Goal: Task Accomplishment & Management: Manage account settings

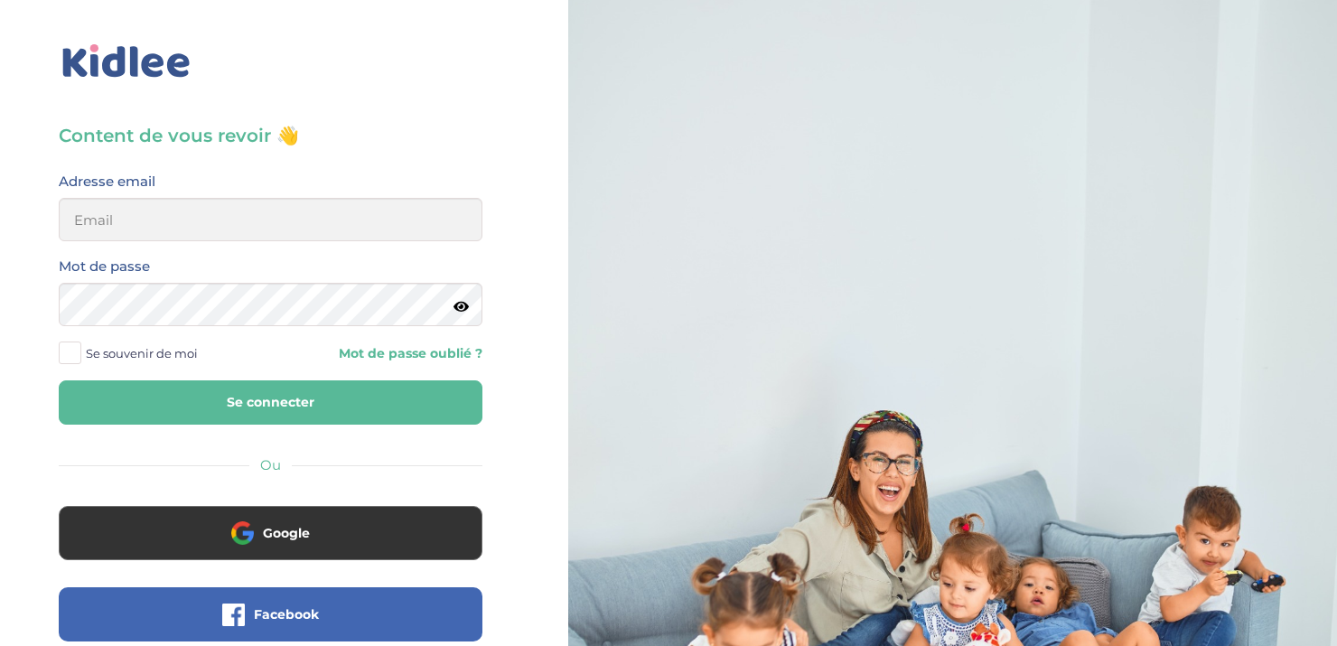
click at [1179, 38] on div at bounding box center [952, 431] width 768 height 863
drag, startPoint x: 1195, startPoint y: 25, endPoint x: 1184, endPoint y: 13, distance: 16.7
click at [1184, 13] on div at bounding box center [952, 431] width 768 height 863
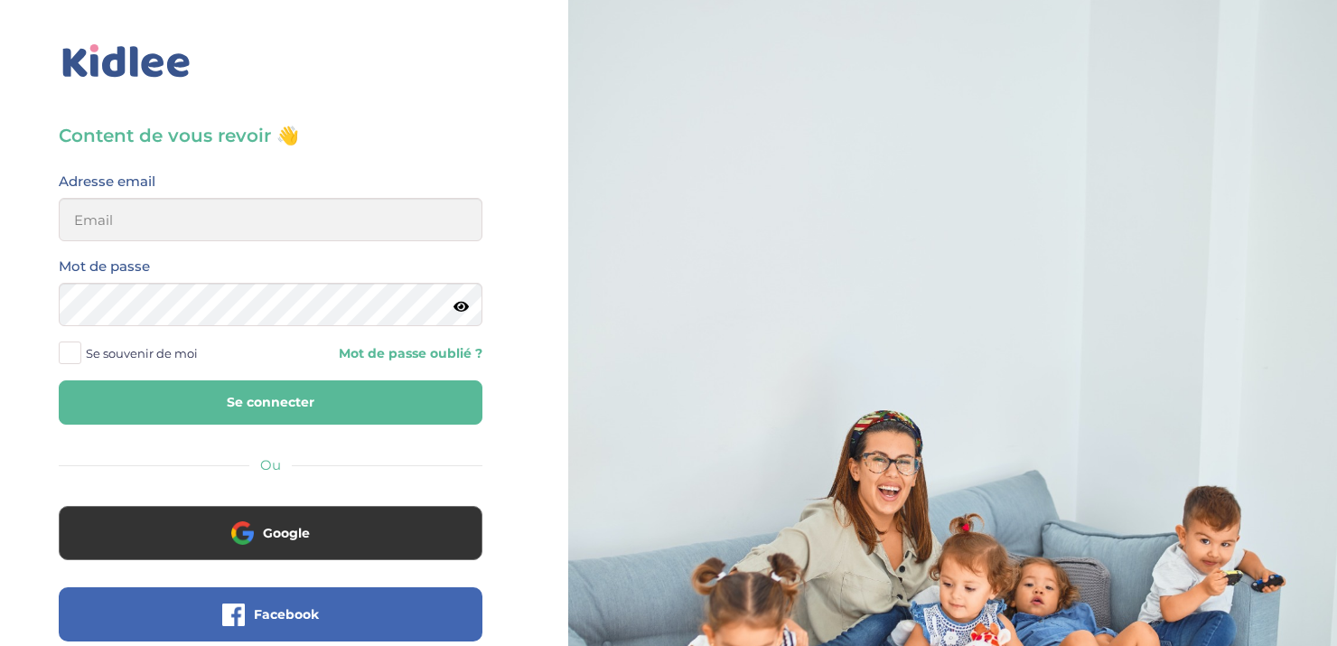
click at [1184, 14] on div at bounding box center [952, 431] width 768 height 863
click at [1176, 10] on div at bounding box center [952, 431] width 768 height 863
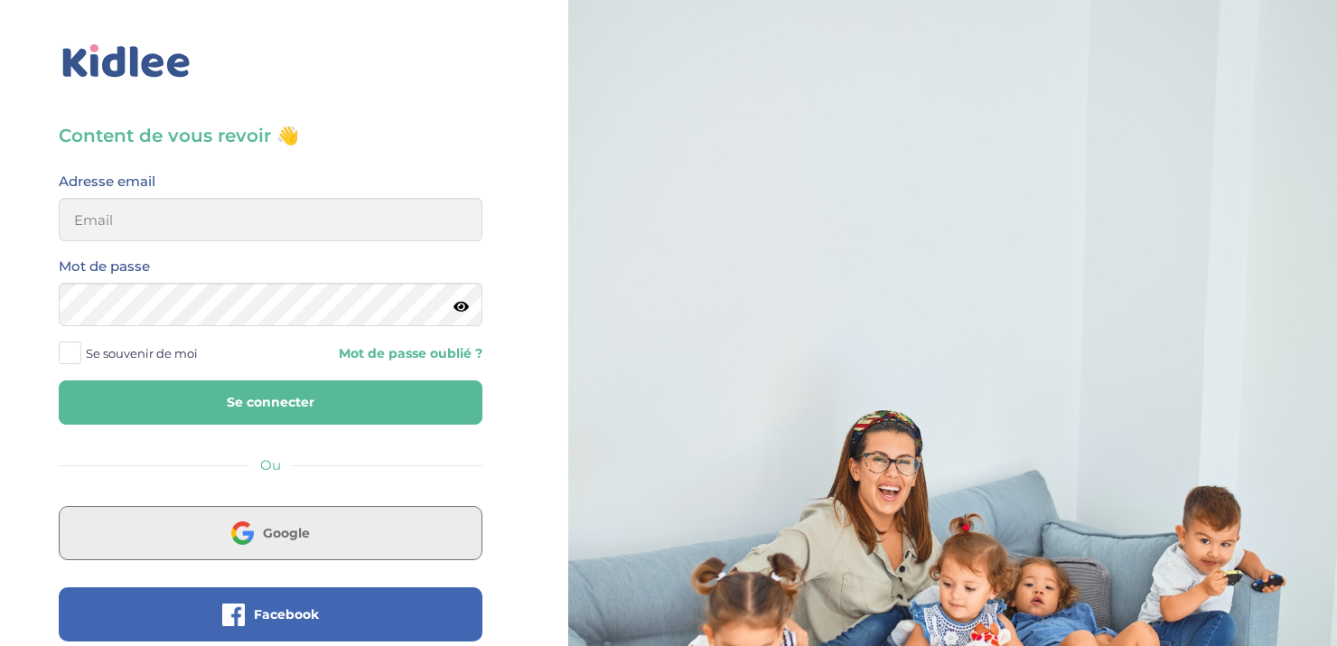
click at [315, 508] on button "Google" at bounding box center [271, 533] width 424 height 54
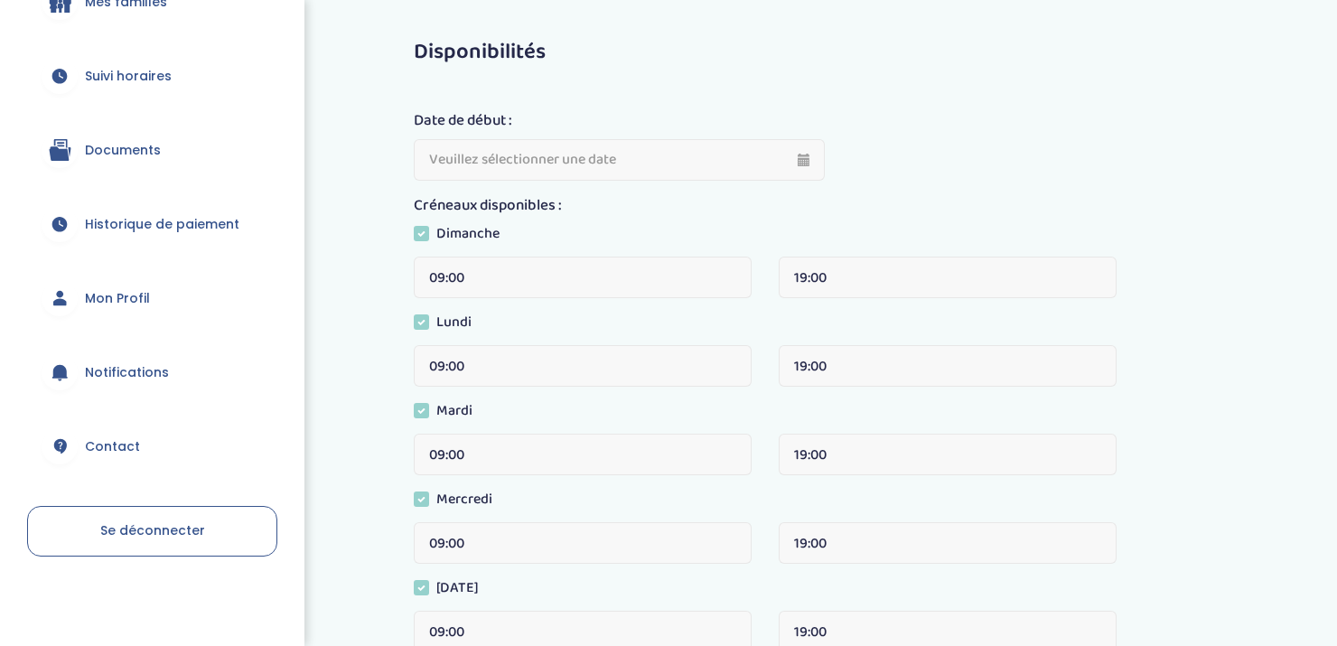
click at [118, 152] on span "Documents" at bounding box center [123, 150] width 76 height 19
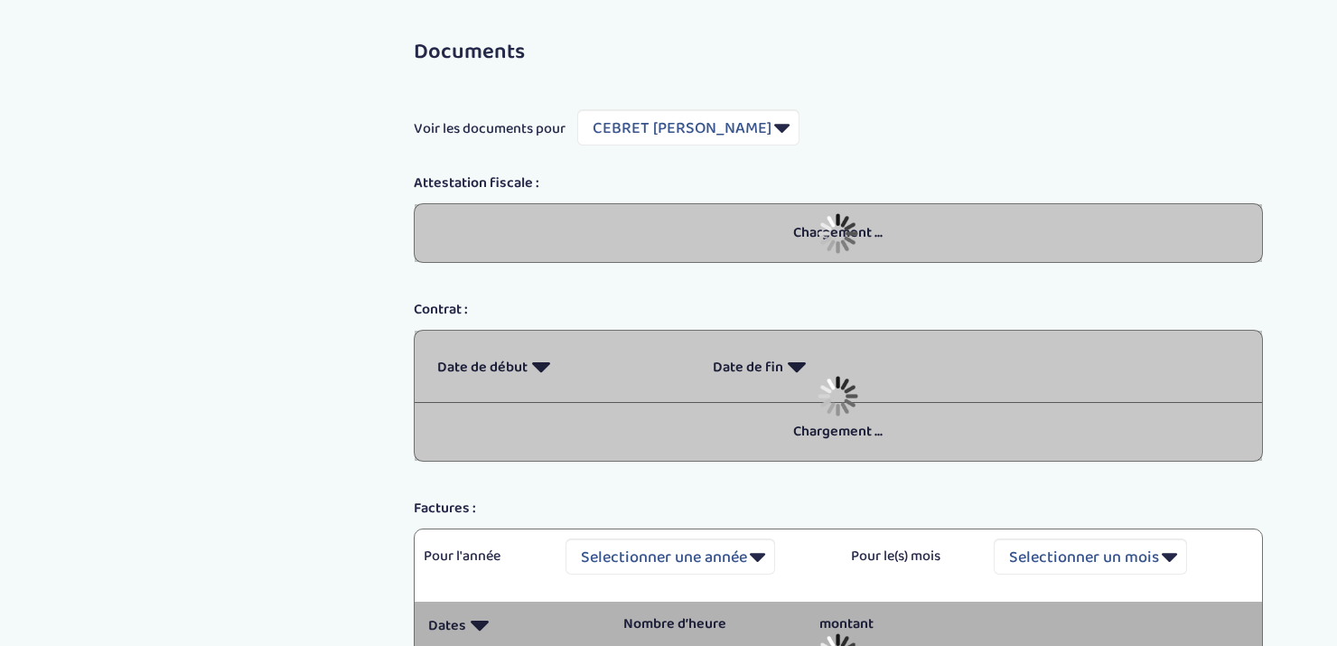
select select "6696"
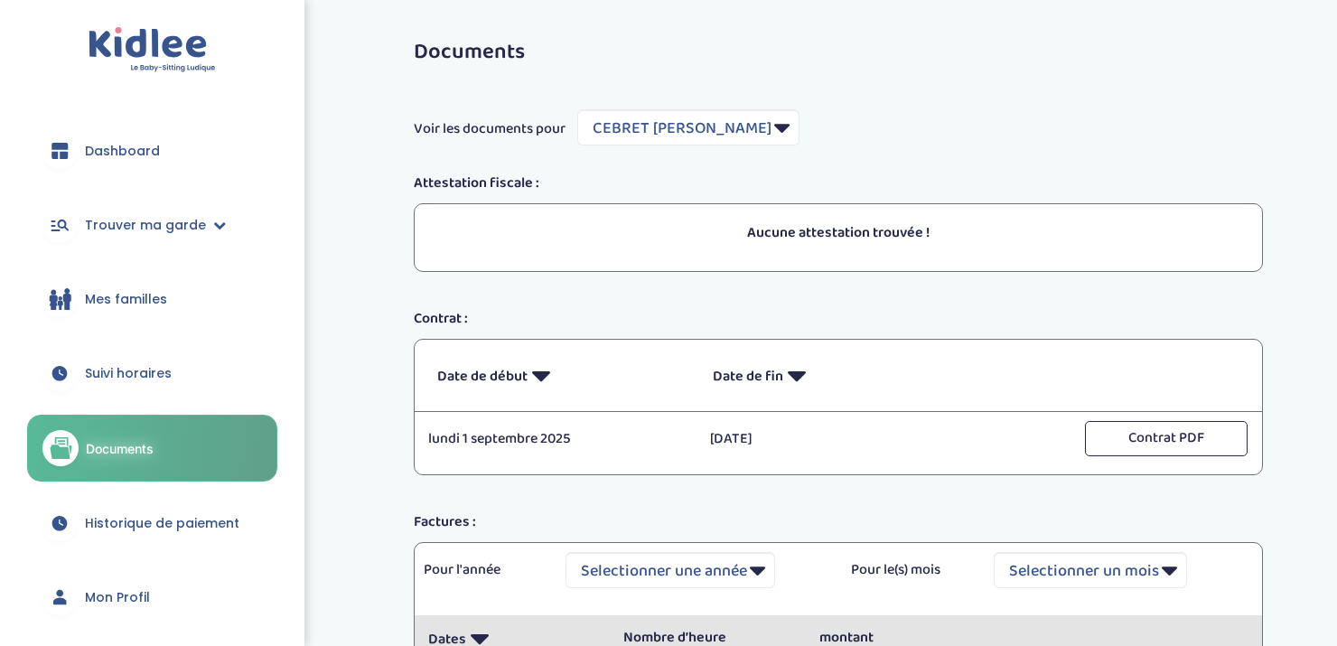
click at [852, 140] on div "Voir les documents pour Filtrer par Famille CEBRET Alexandra" at bounding box center [838, 127] width 876 height 36
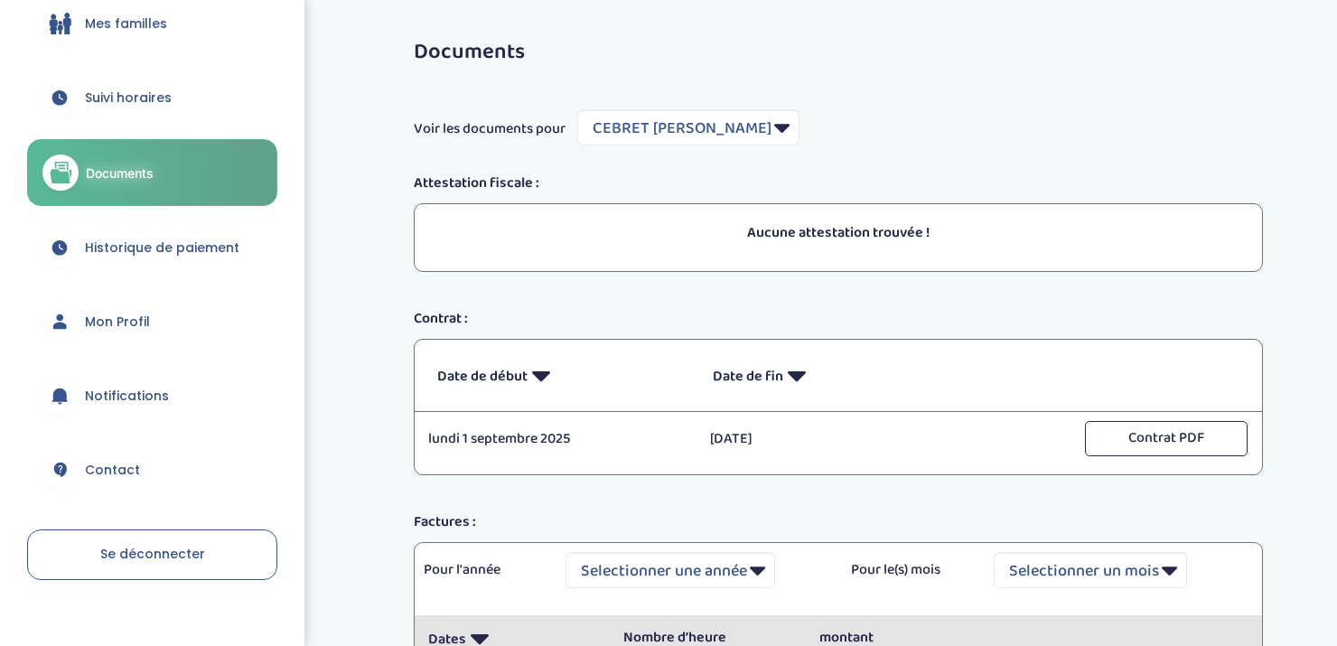
scroll to position [278, 0]
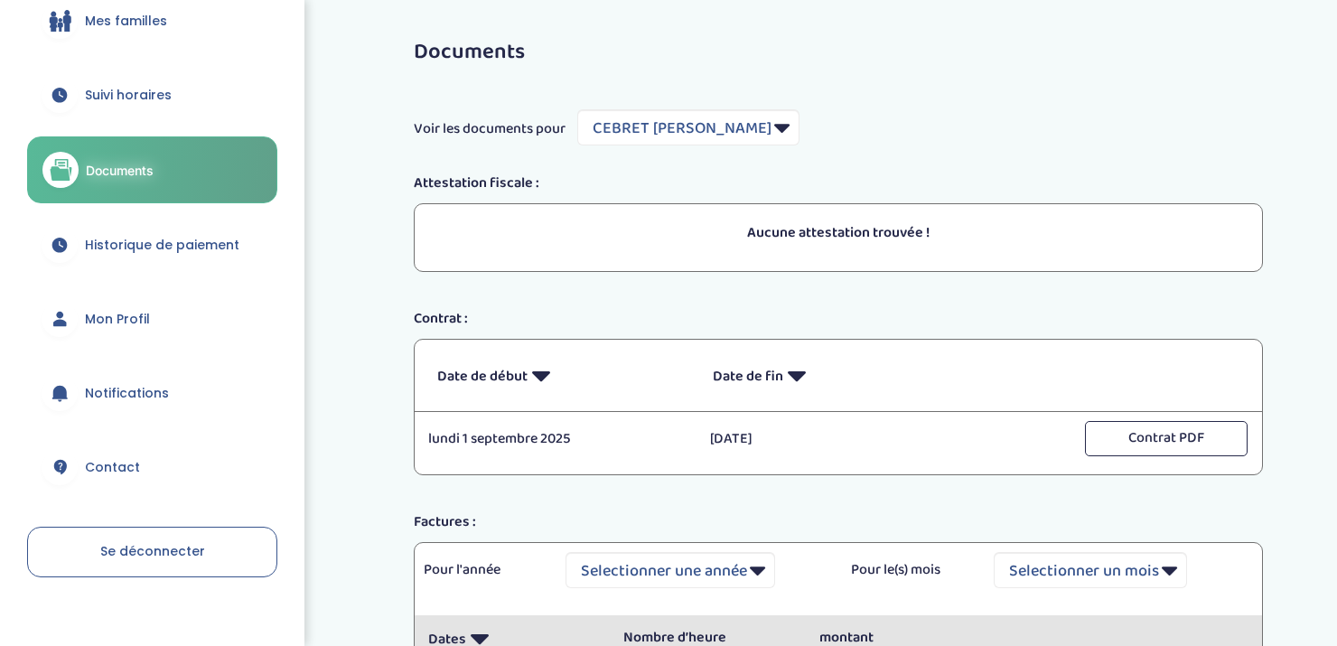
click at [110, 305] on link "Mon Profil" at bounding box center [152, 318] width 250 height 65
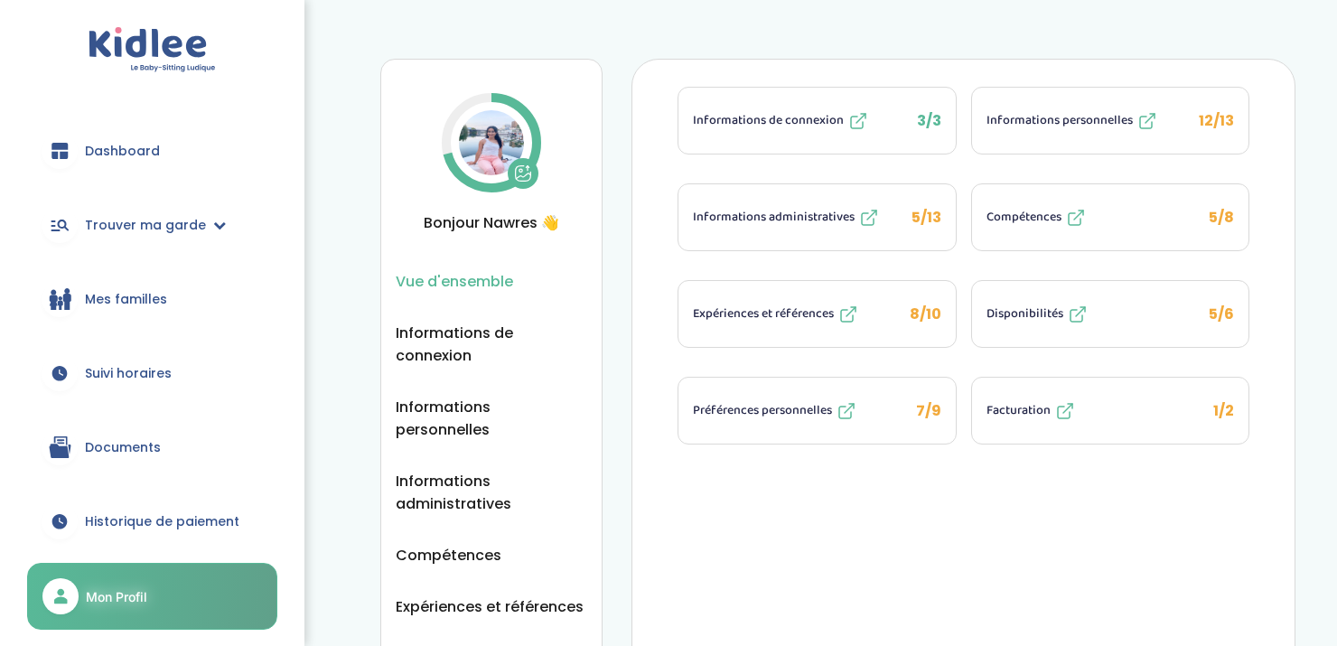
click at [1036, 401] on span "Facturation" at bounding box center [1018, 410] width 64 height 19
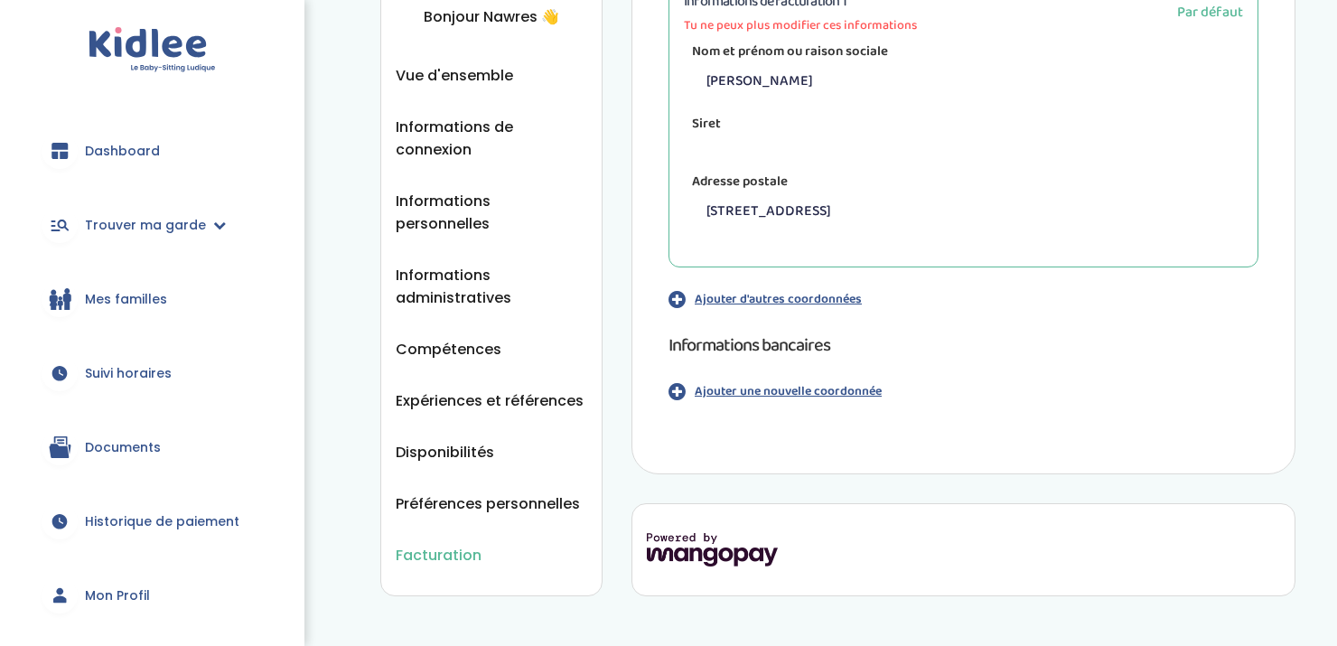
scroll to position [241, 0]
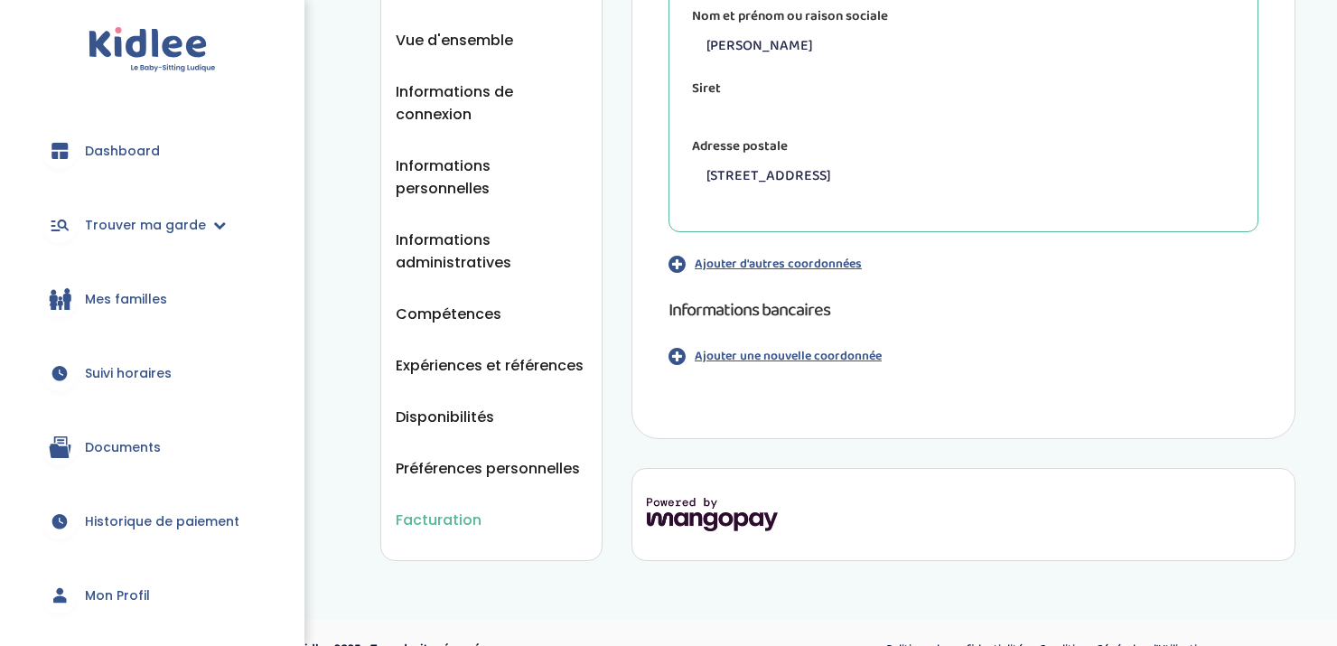
click at [806, 355] on p "Ajouter une nouvelle coordonnée" at bounding box center [787, 356] width 187 height 19
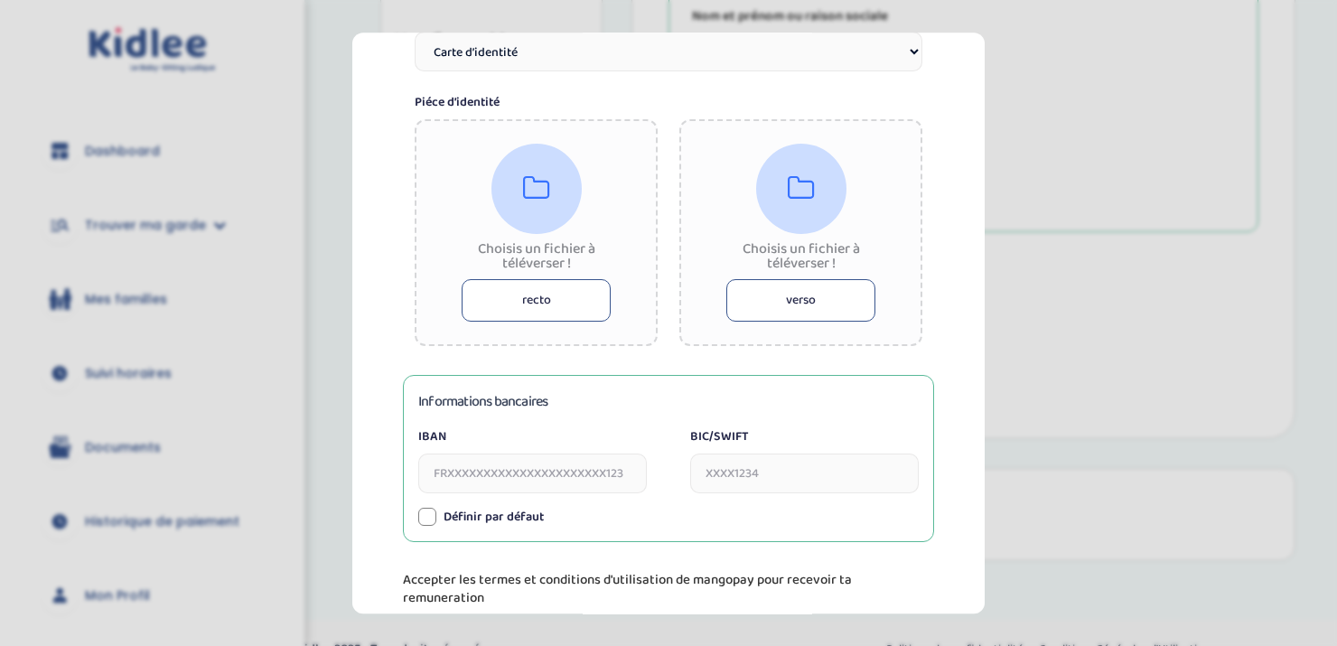
scroll to position [387, 0]
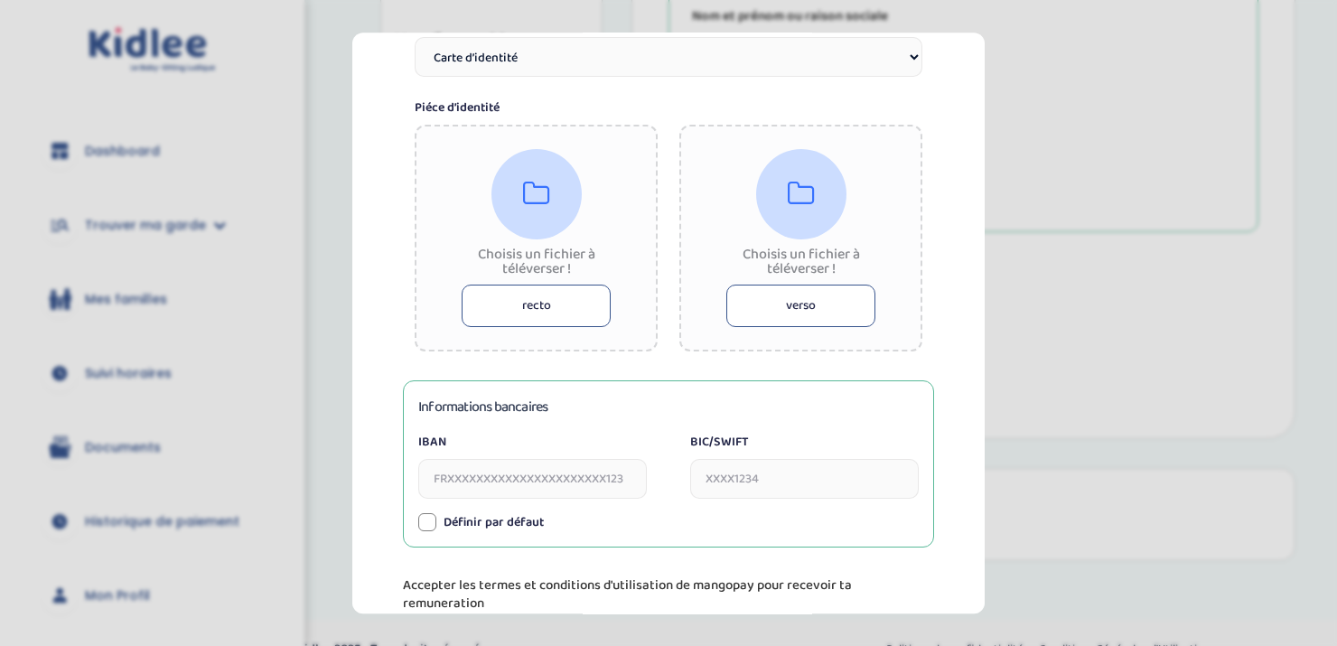
click at [578, 301] on button "recto" at bounding box center [535, 305] width 149 height 42
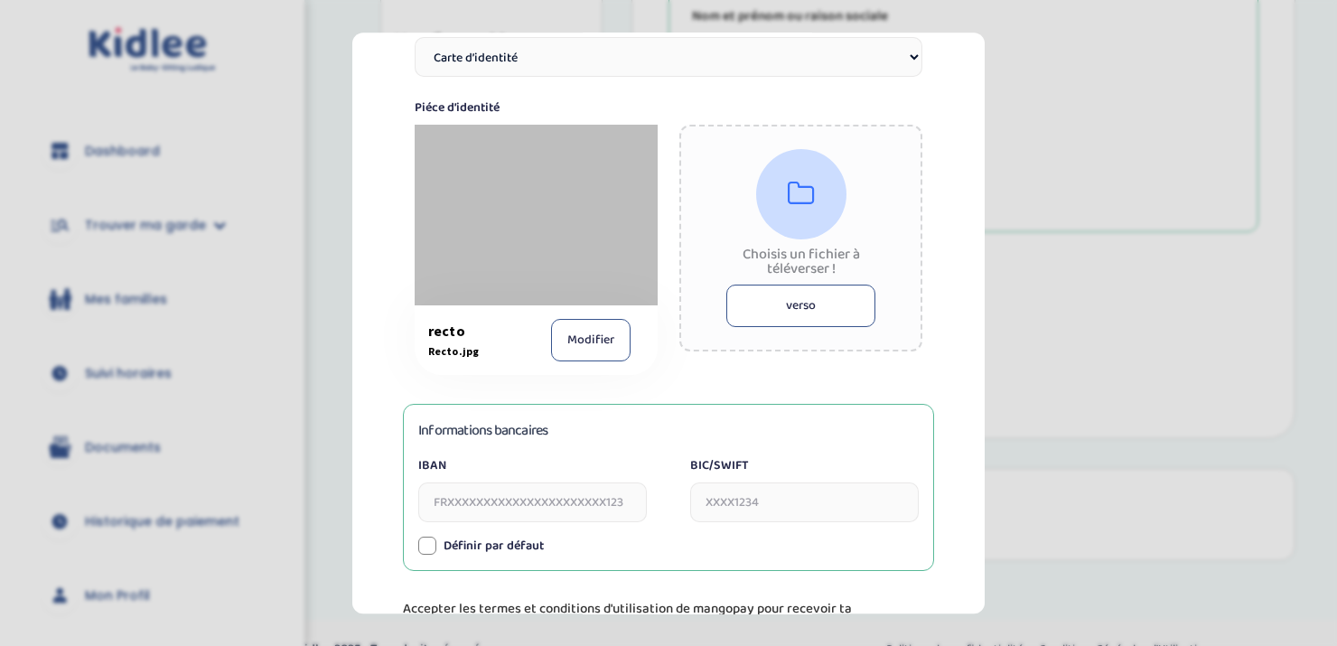
click at [772, 308] on button "verso" at bounding box center [800, 305] width 149 height 42
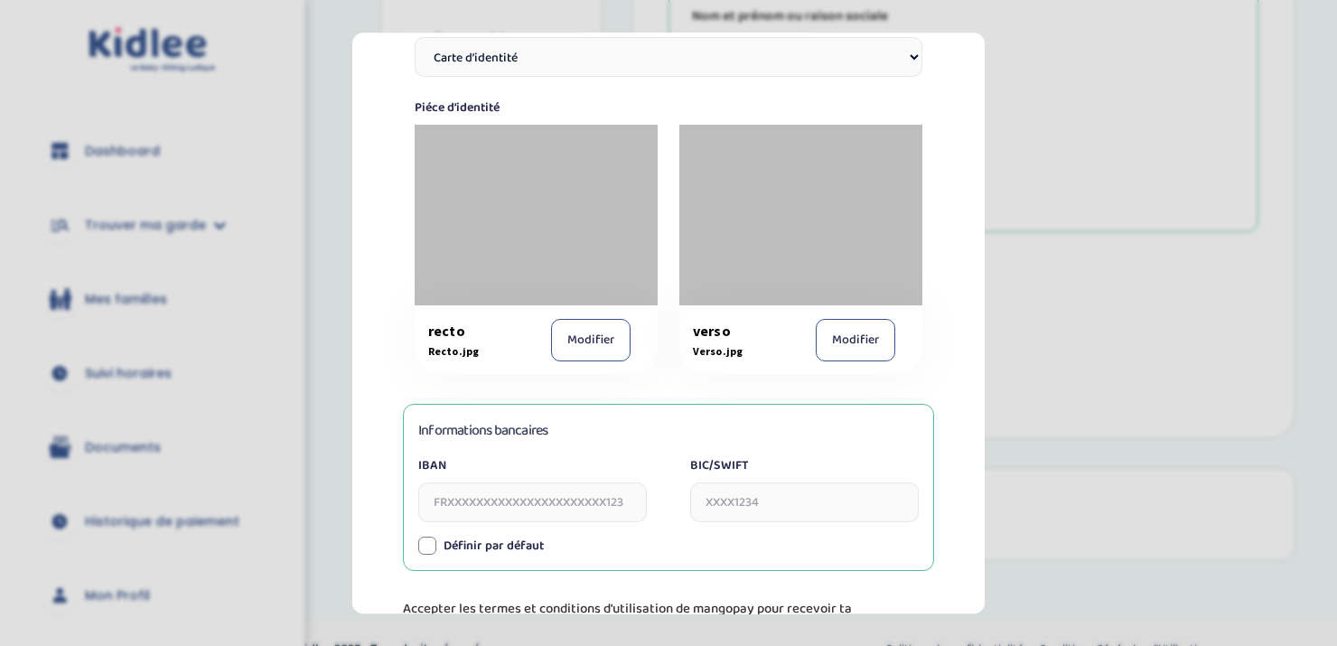
click at [576, 343] on button "Modifier" at bounding box center [590, 340] width 79 height 42
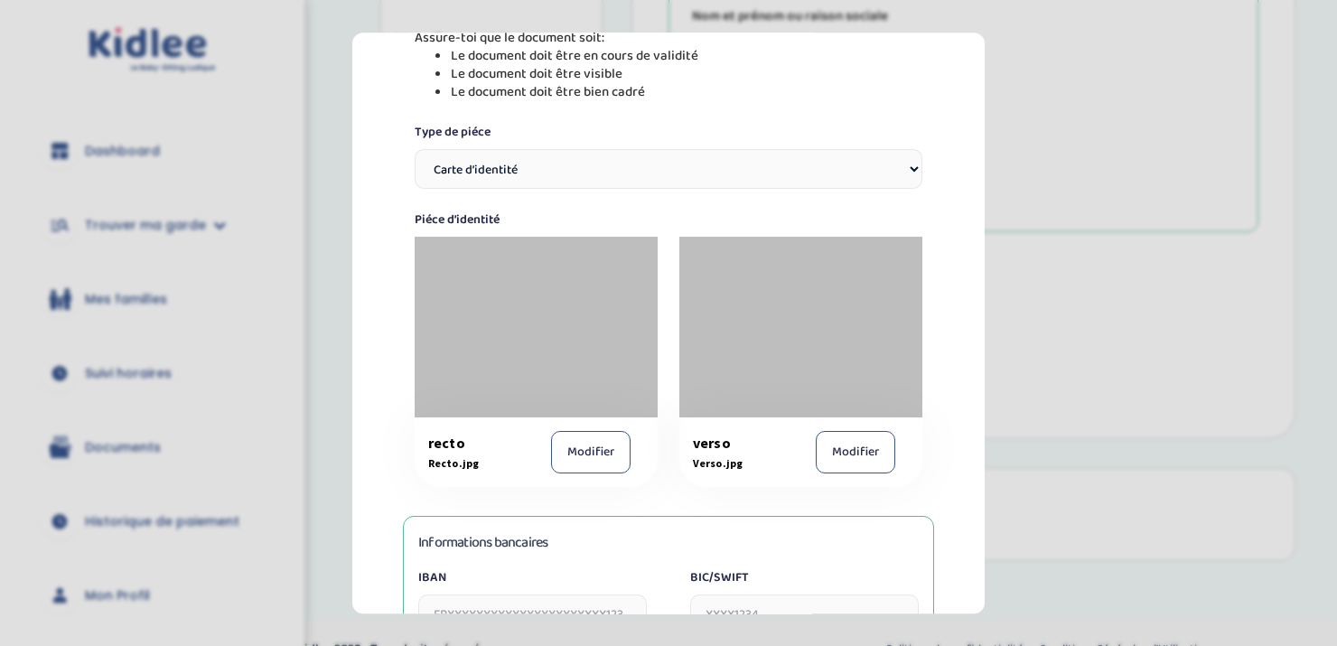
scroll to position [273, 0]
click at [511, 328] on div at bounding box center [536, 328] width 243 height 181
click at [611, 465] on button "Modifier" at bounding box center [590, 454] width 79 height 42
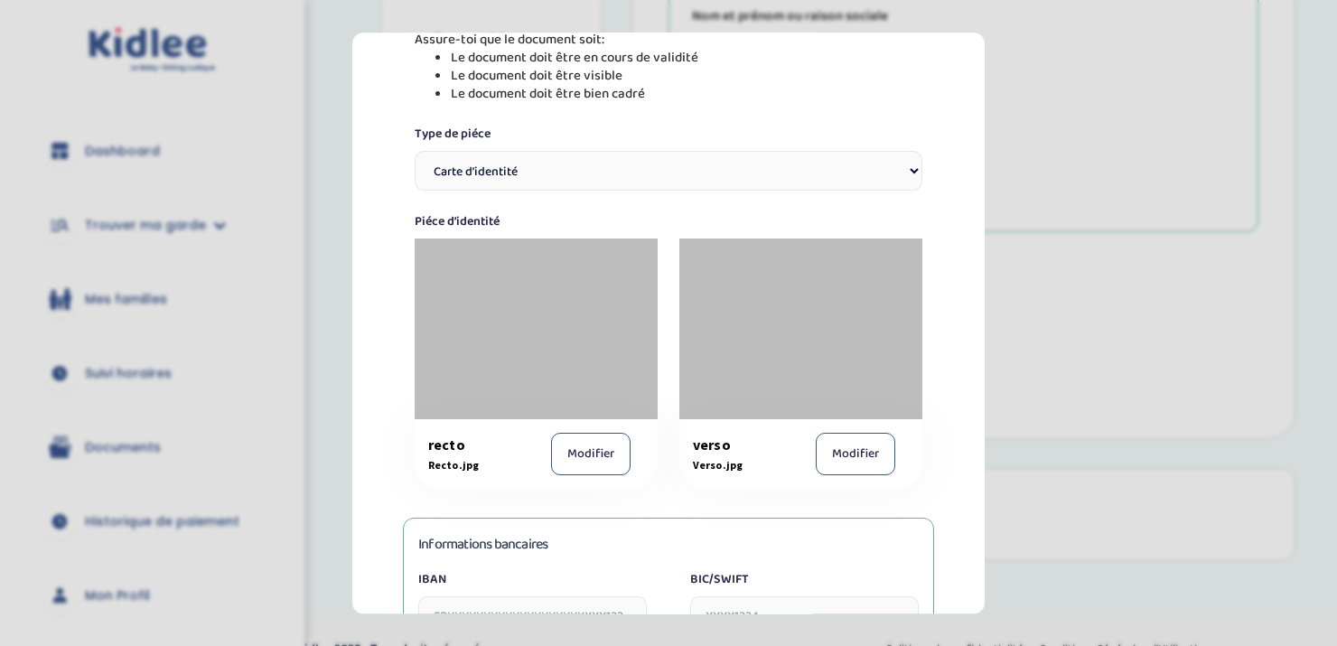
click at [813, 404] on div at bounding box center [800, 328] width 243 height 181
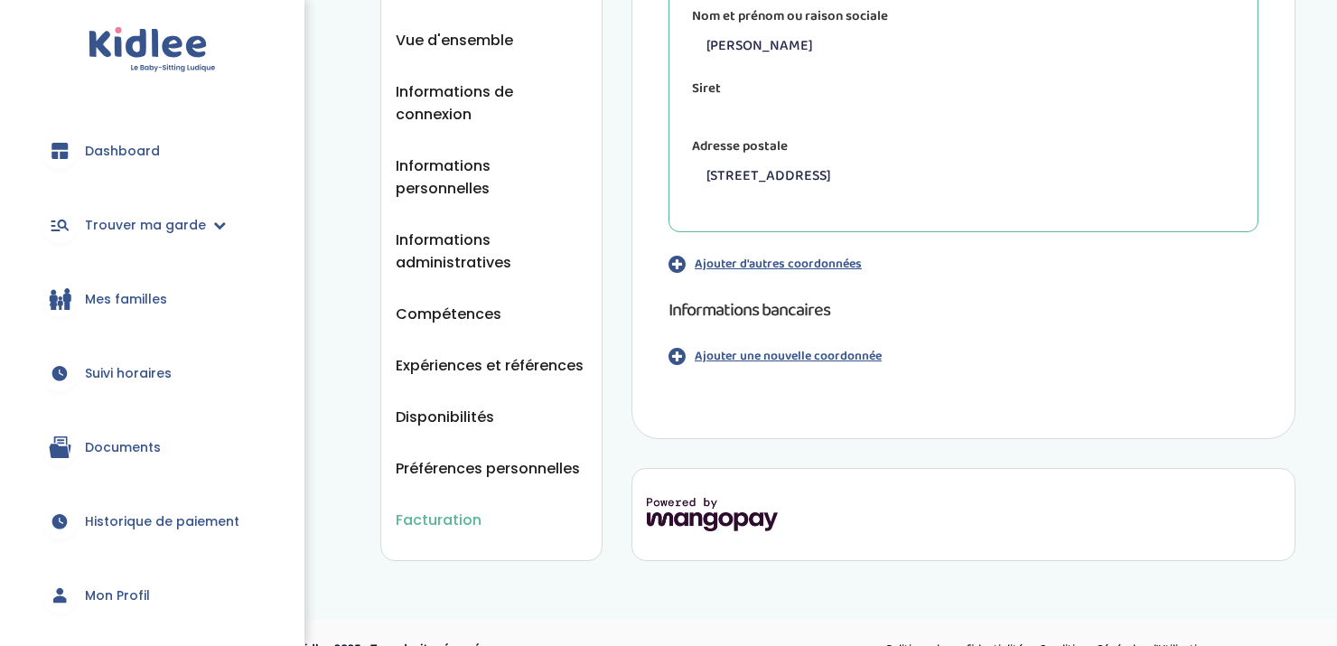
click at [778, 356] on p "Ajouter une nouvelle coordonnée" at bounding box center [787, 356] width 187 height 19
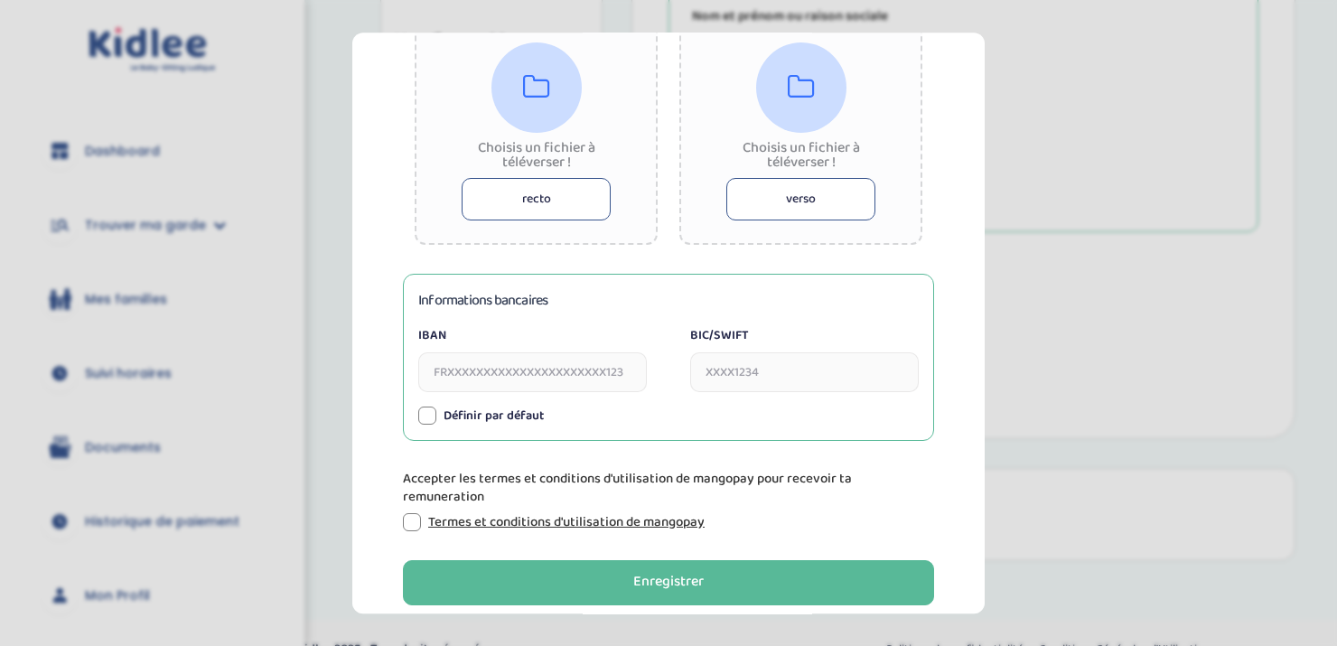
scroll to position [516, 0]
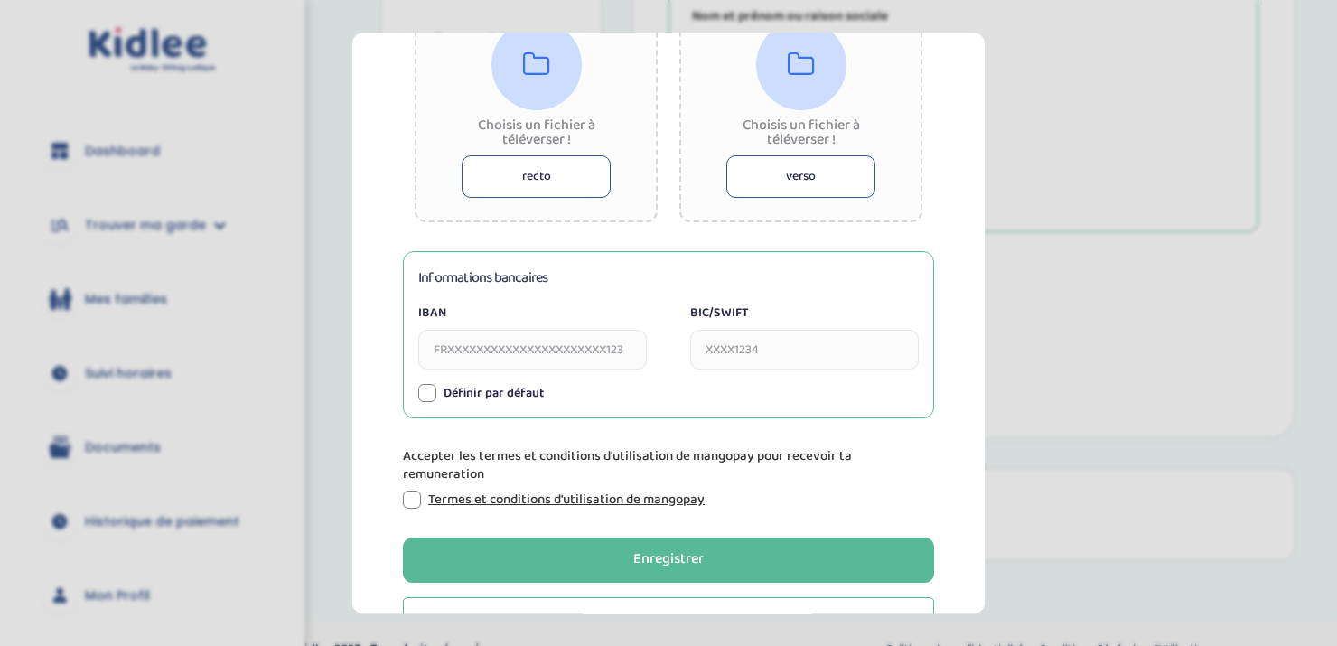
click at [484, 161] on button "recto" at bounding box center [535, 176] width 149 height 42
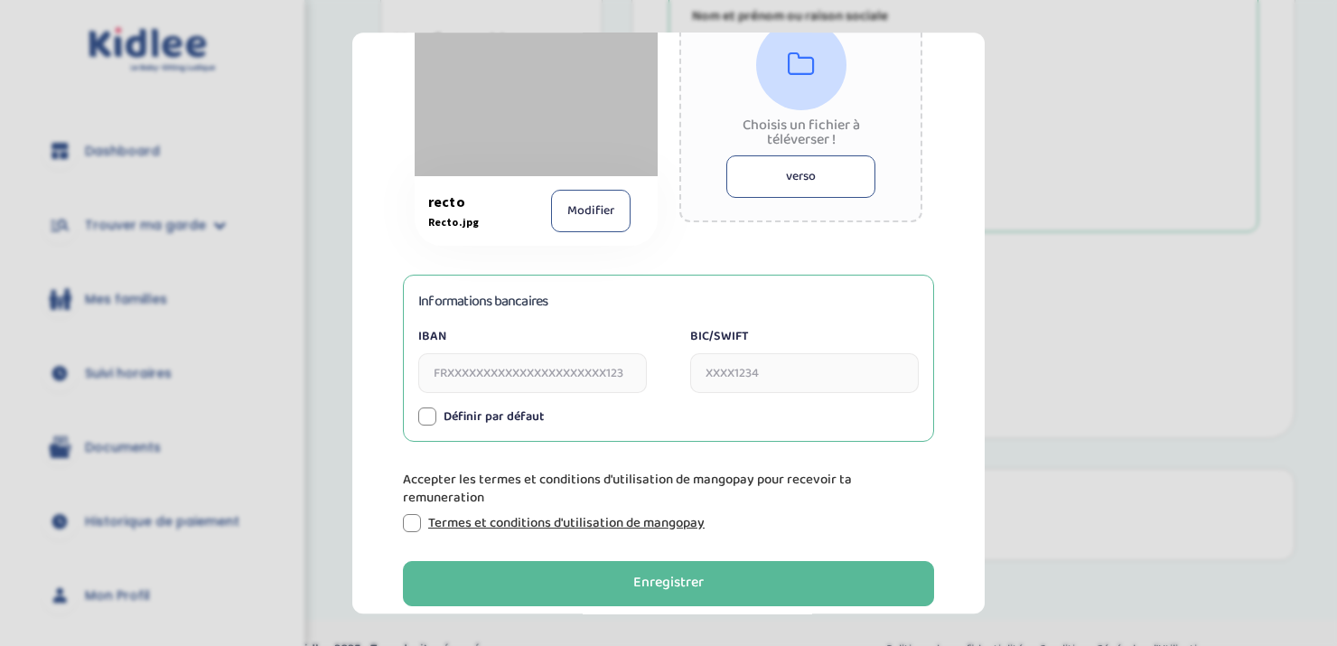
click at [783, 185] on button "verso" at bounding box center [800, 176] width 149 height 42
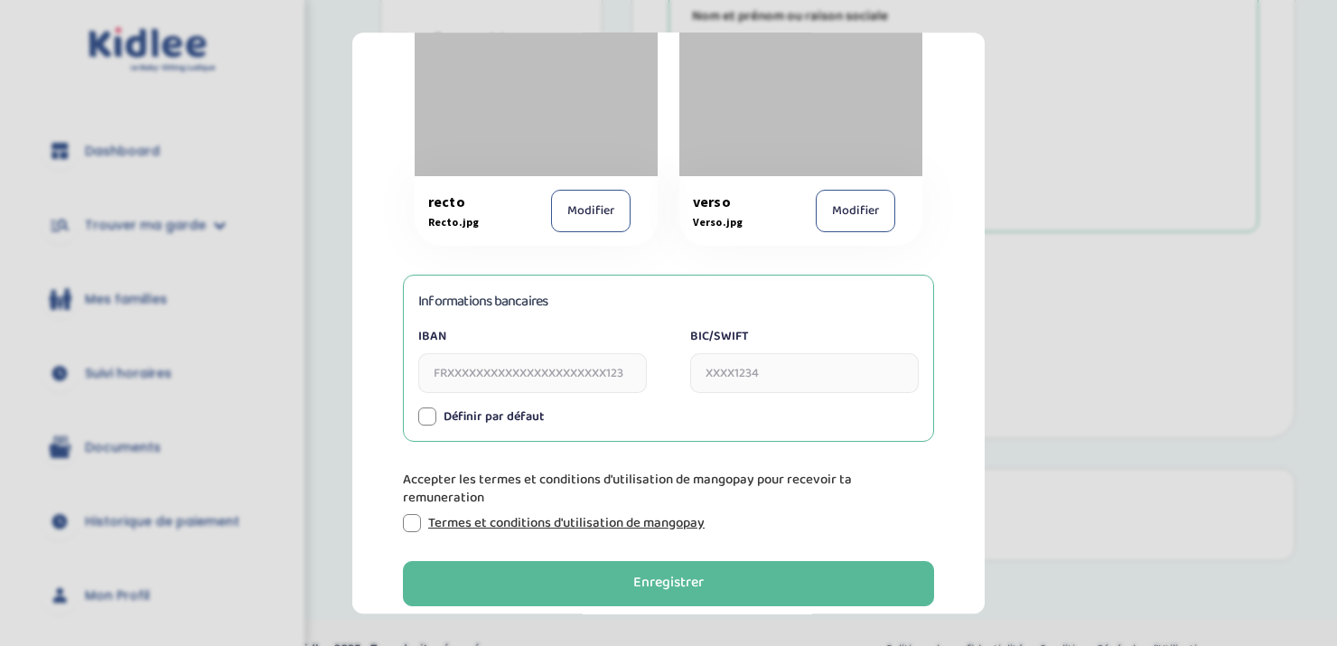
click at [486, 366] on input "IBAN" at bounding box center [532, 373] width 228 height 40
click at [443, 374] on input "IBAN" at bounding box center [532, 373] width 228 height 40
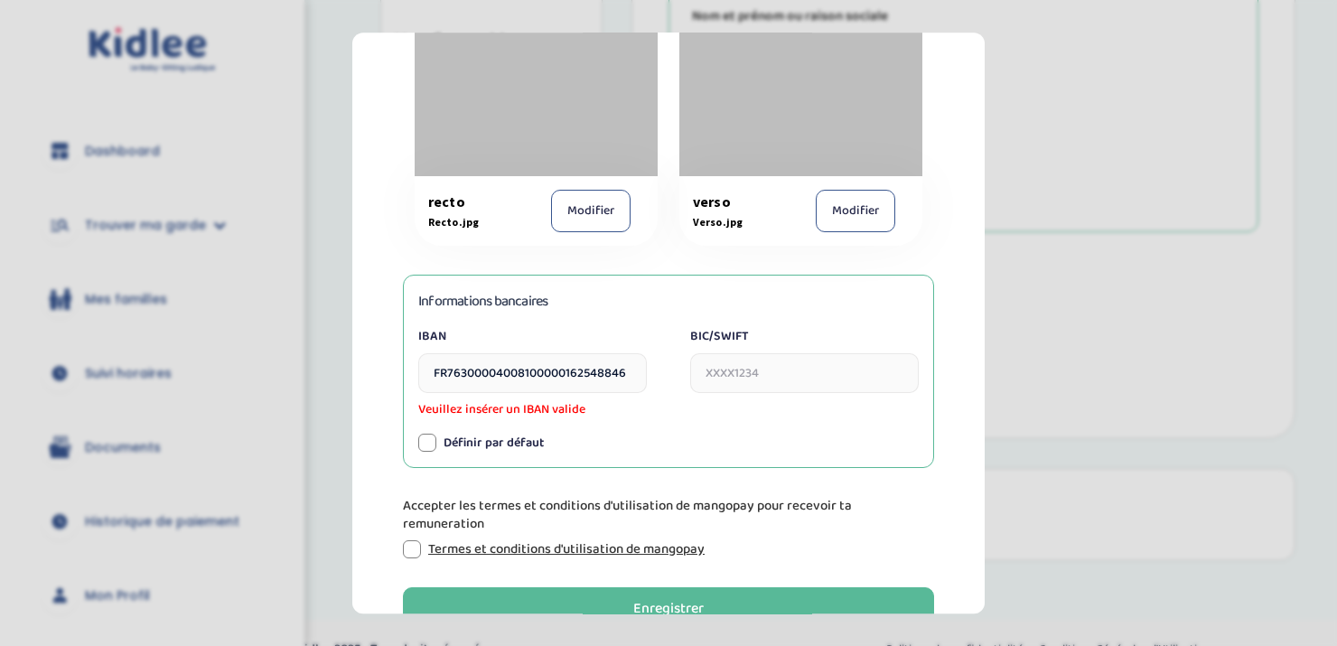
click at [765, 374] on input "BIC/SWIFT" at bounding box center [804, 373] width 228 height 40
click at [638, 372] on input "FR76300004008100000162548846" at bounding box center [532, 373] width 228 height 40
type input "FR7630004008100000162548846"
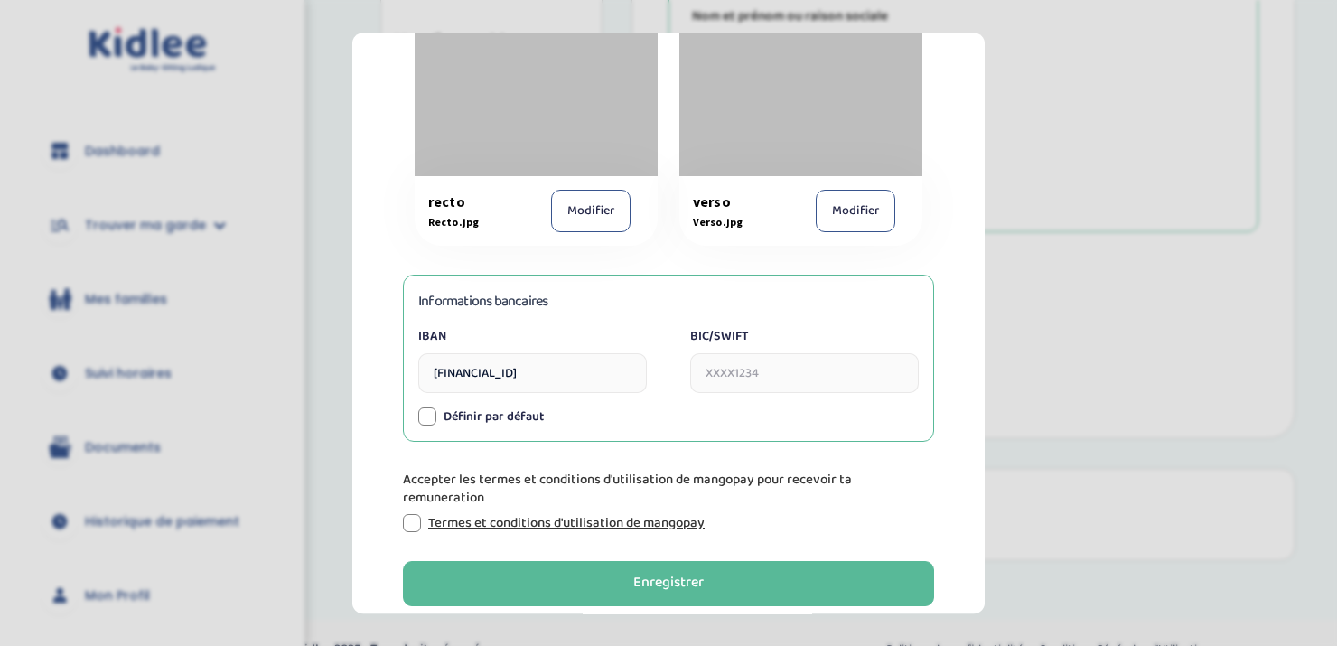
click at [792, 378] on input "BIC/SWIFT" at bounding box center [804, 373] width 228 height 40
type input "BNPAFRPPXXX"
click at [429, 418] on div at bounding box center [427, 416] width 18 height 18
click at [373, 485] on div "Information de paiement Tu dois joindre ta pièce d’identité (carte d’identité n…" at bounding box center [668, 324] width 632 height 582
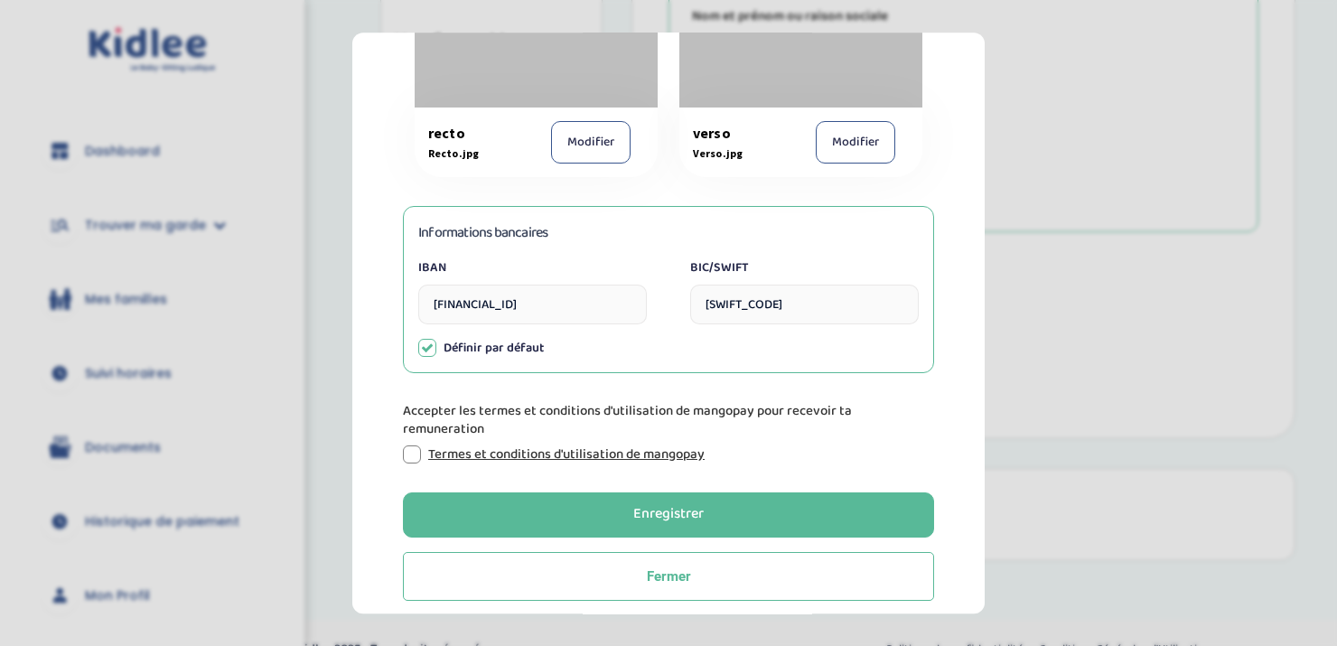
scroll to position [588, 0]
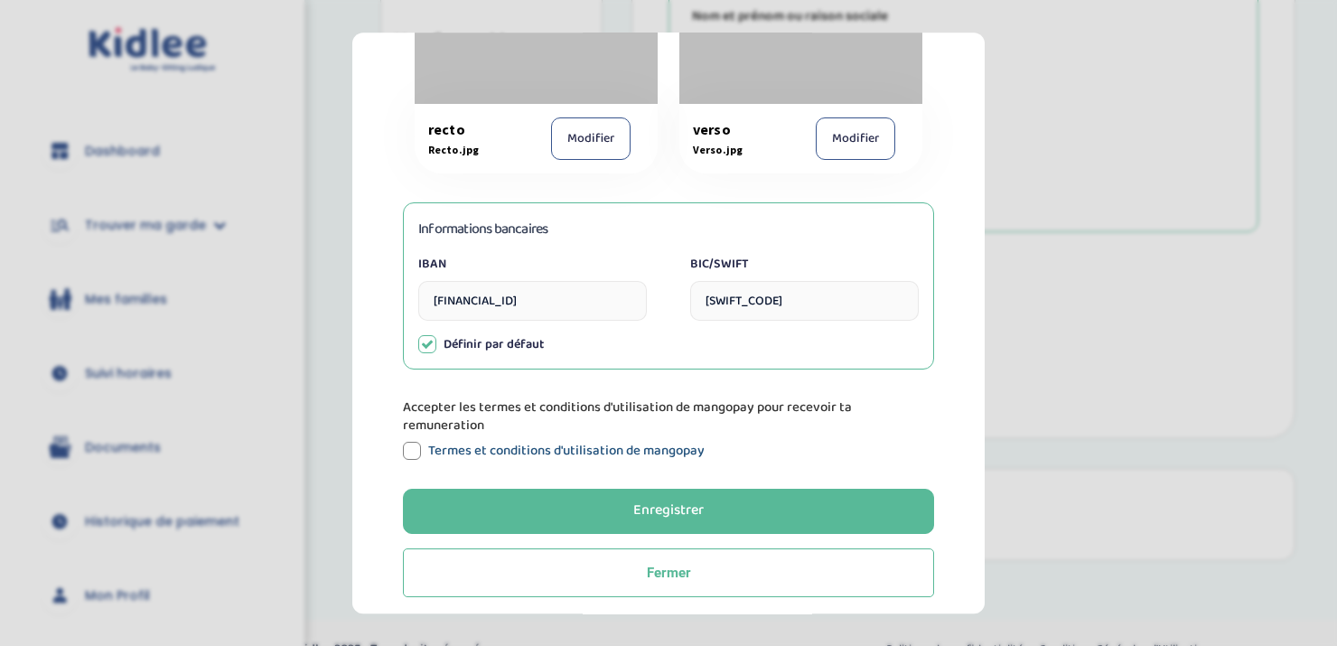
click at [470, 444] on link "Termes et conditions d'utilisation de mangopay" at bounding box center [566, 451] width 276 height 18
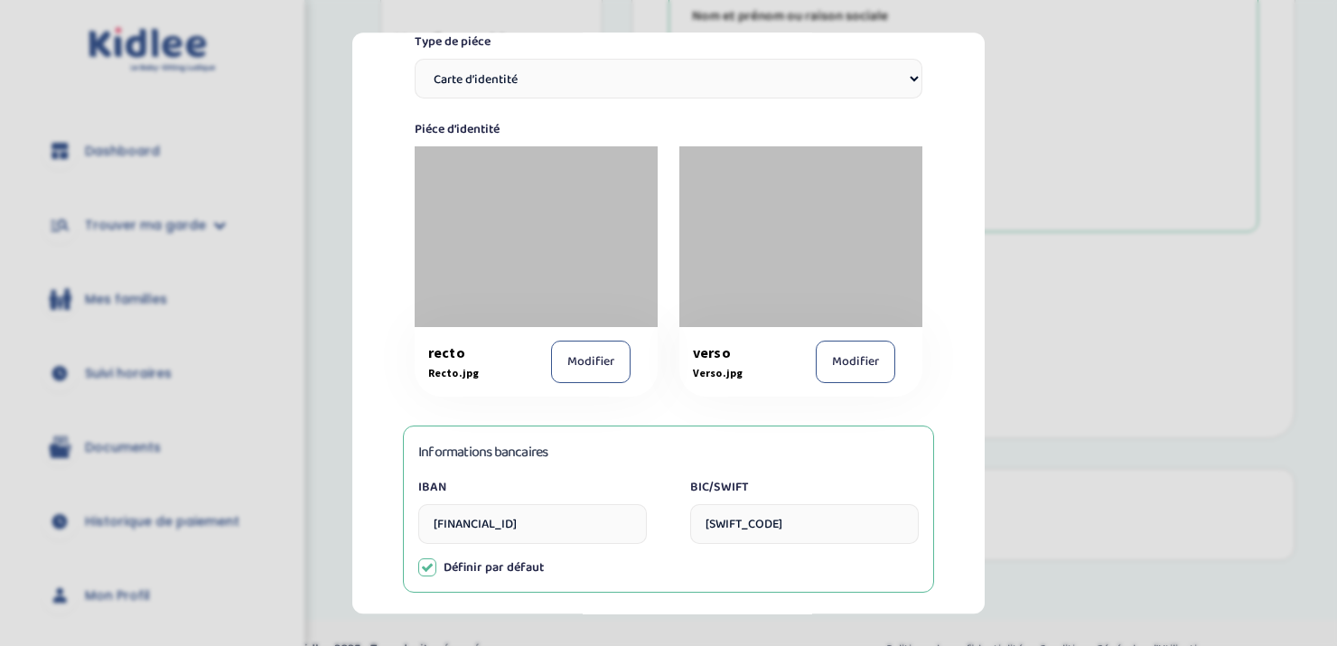
scroll to position [599, 0]
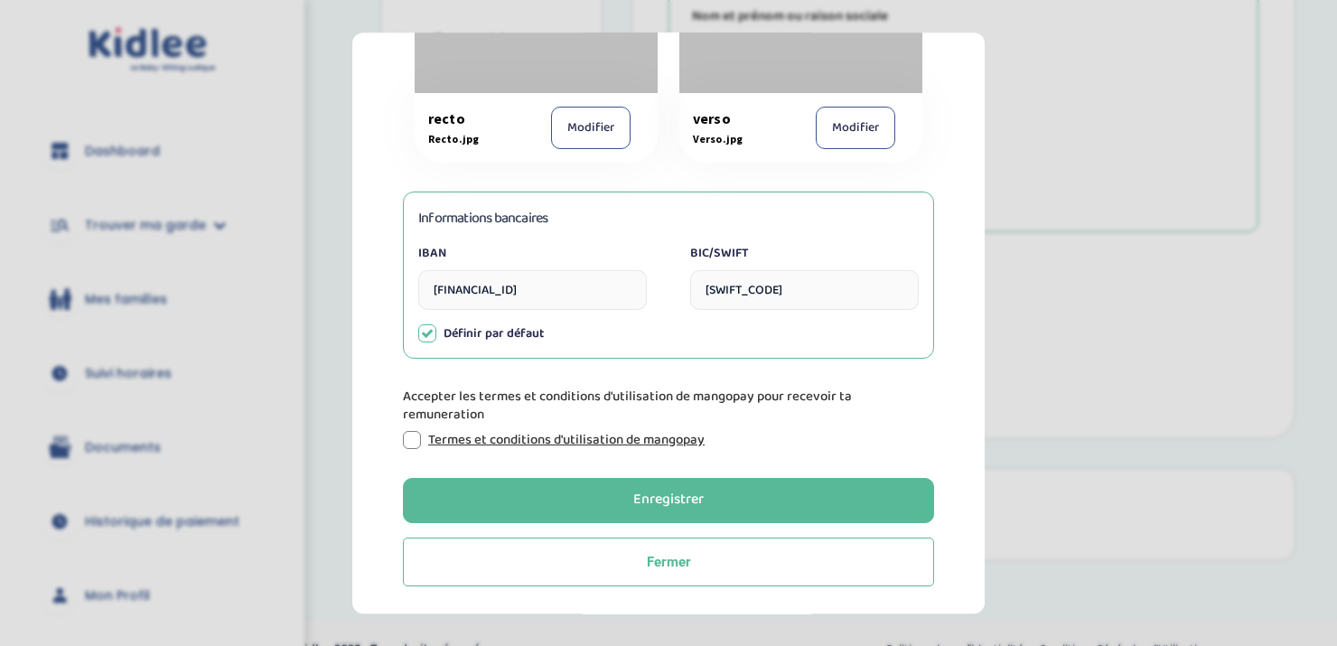
click at [413, 443] on div at bounding box center [412, 440] width 18 height 18
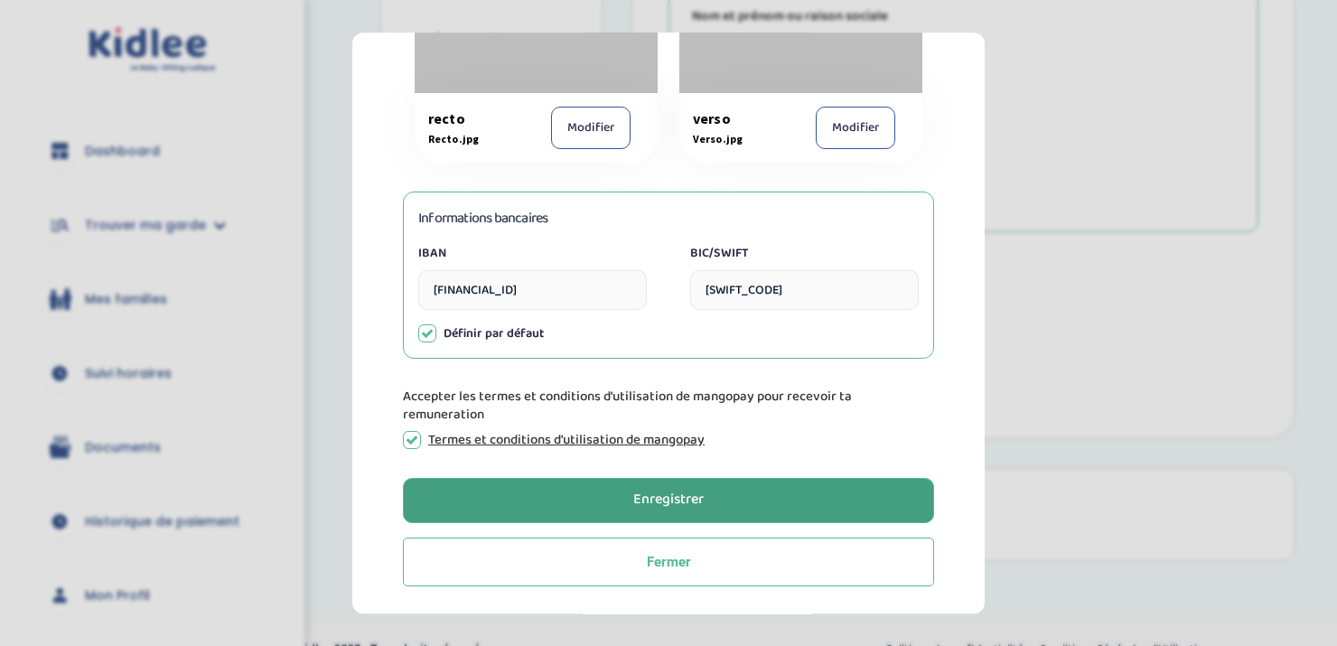
click at [604, 507] on button "Enregistrer" at bounding box center [668, 500] width 531 height 45
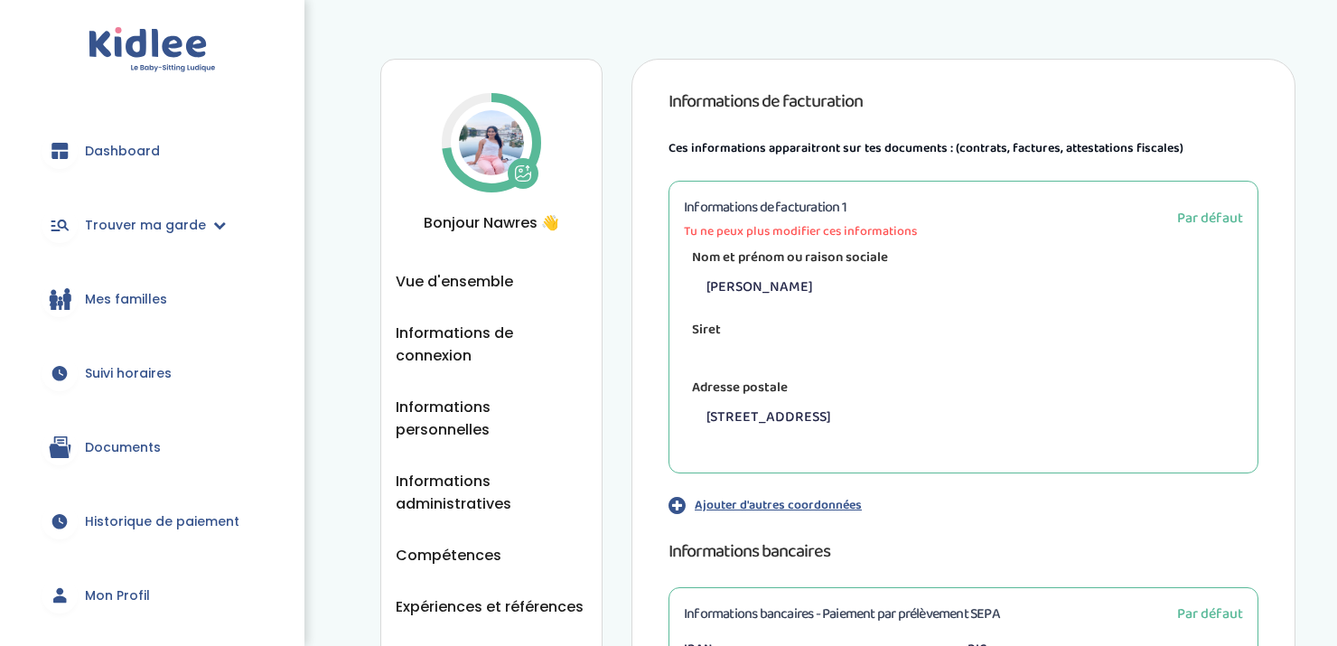
click at [793, 368] on div "Siret" at bounding box center [963, 346] width 586 height 51
click at [1201, 223] on span "Par défaut" at bounding box center [1210, 218] width 66 height 23
click at [833, 229] on span "Tu ne peux plus modifier ces informations" at bounding box center [800, 231] width 233 height 19
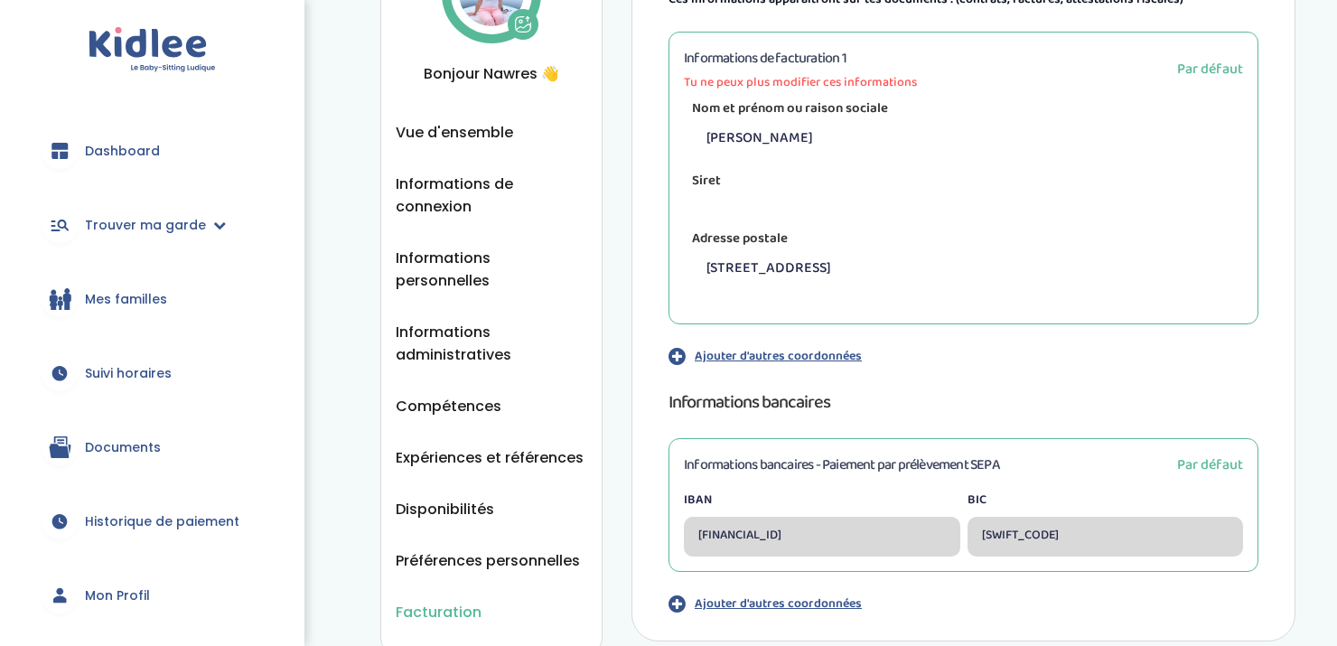
scroll to position [238, 0]
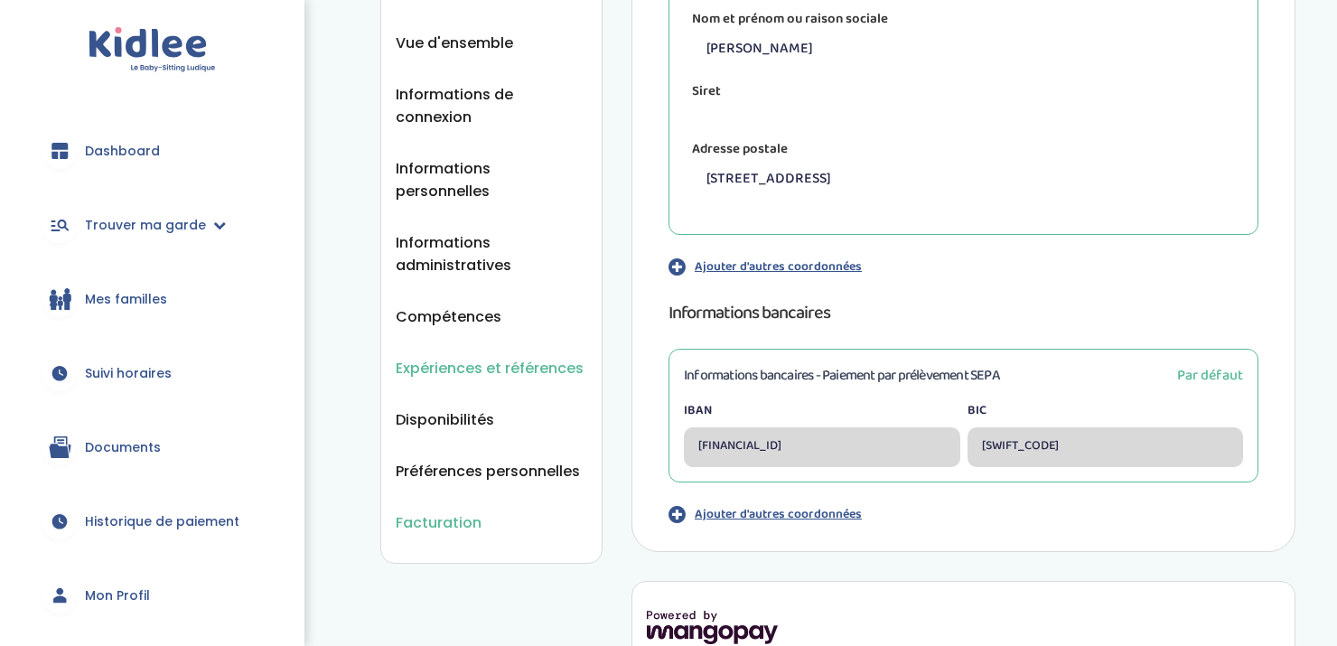
click at [489, 357] on span "Expériences et références" at bounding box center [490, 368] width 188 height 23
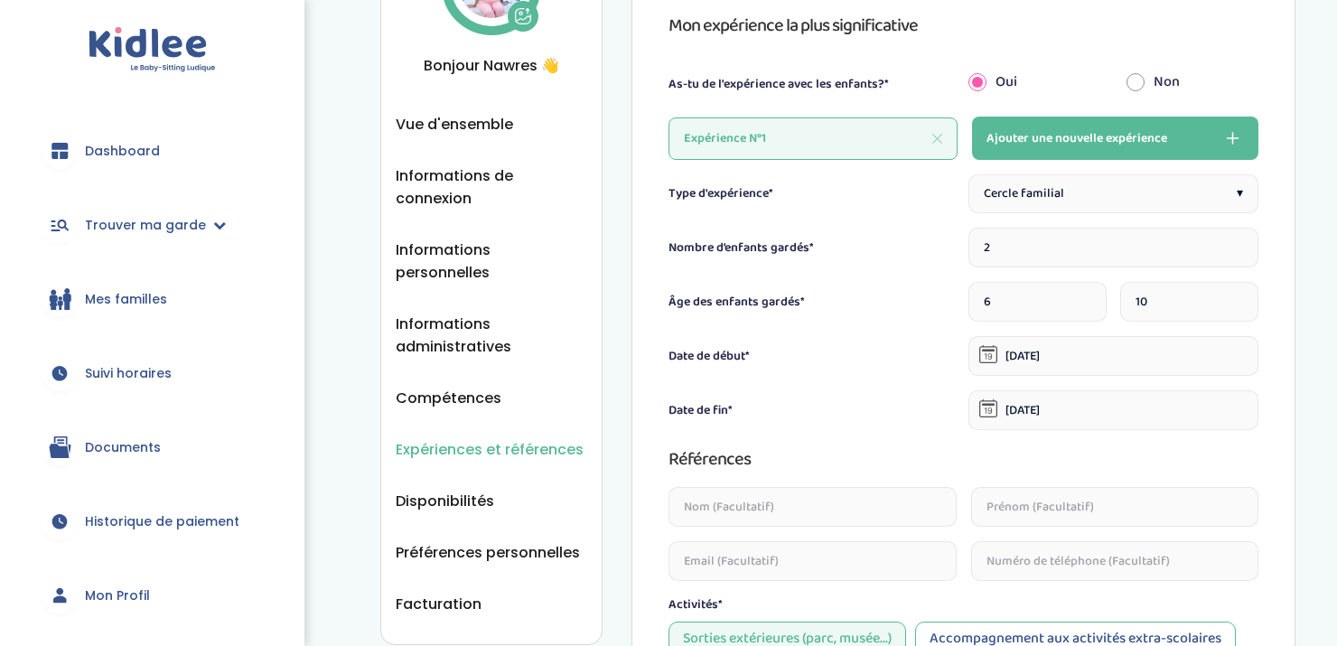
scroll to position [175, 0]
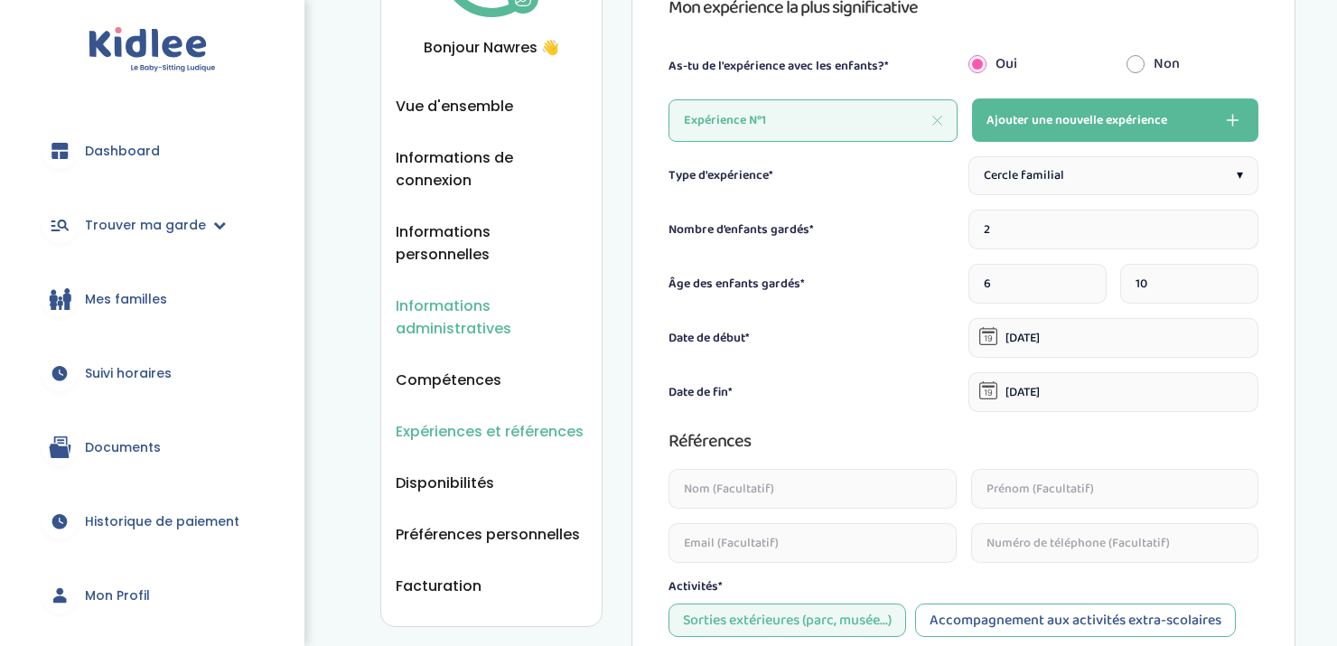
click at [450, 294] on span "Informations administratives" at bounding box center [491, 316] width 191 height 45
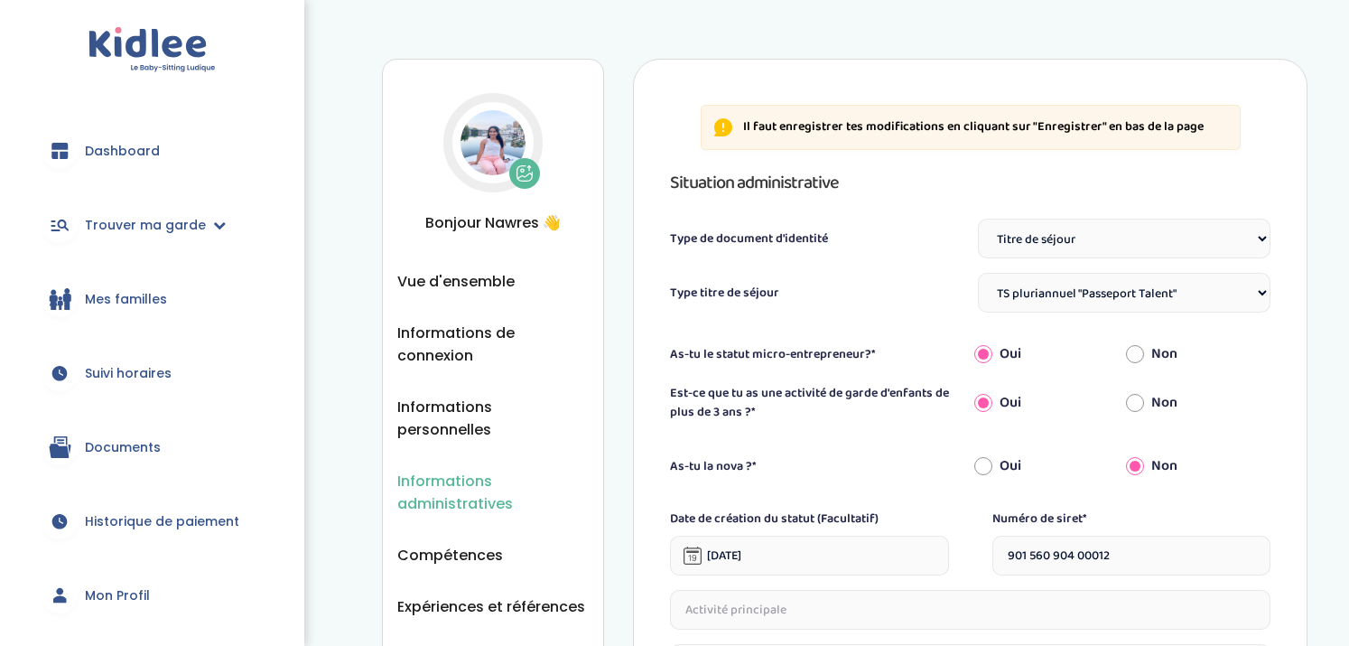
select select "Titre de séjour"
select select "TS pluriannuel "Passeport Talent""
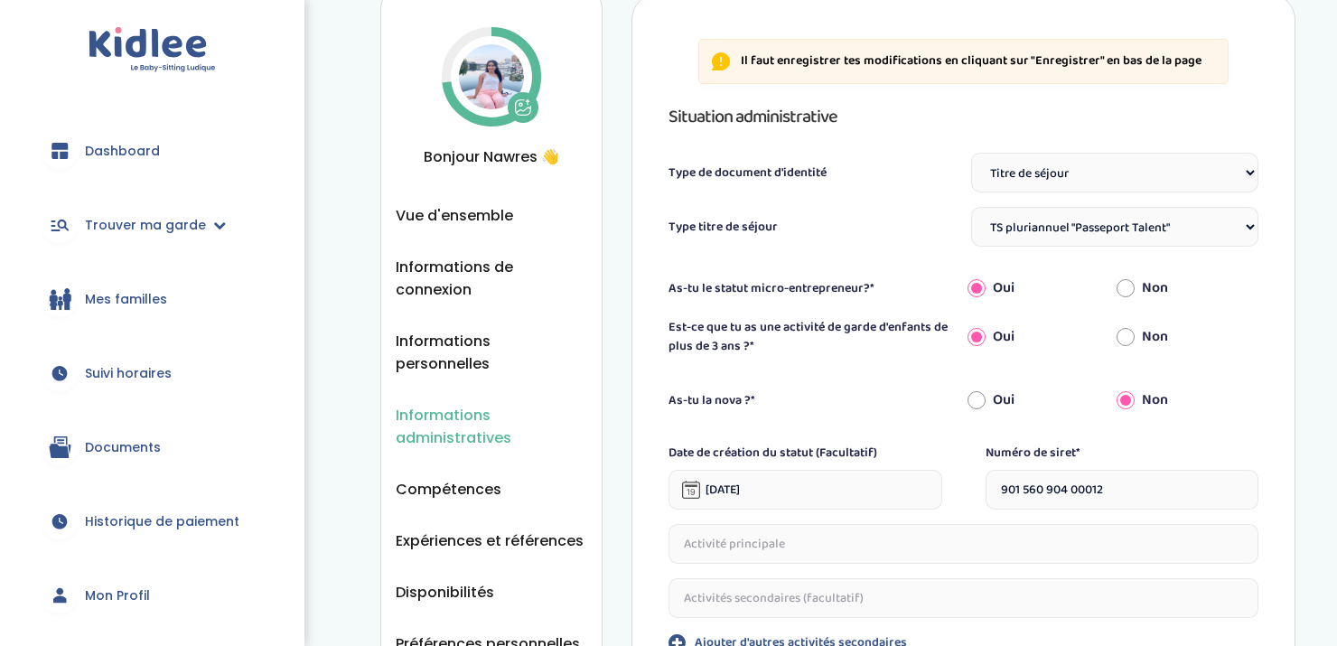
scroll to position [85, 0]
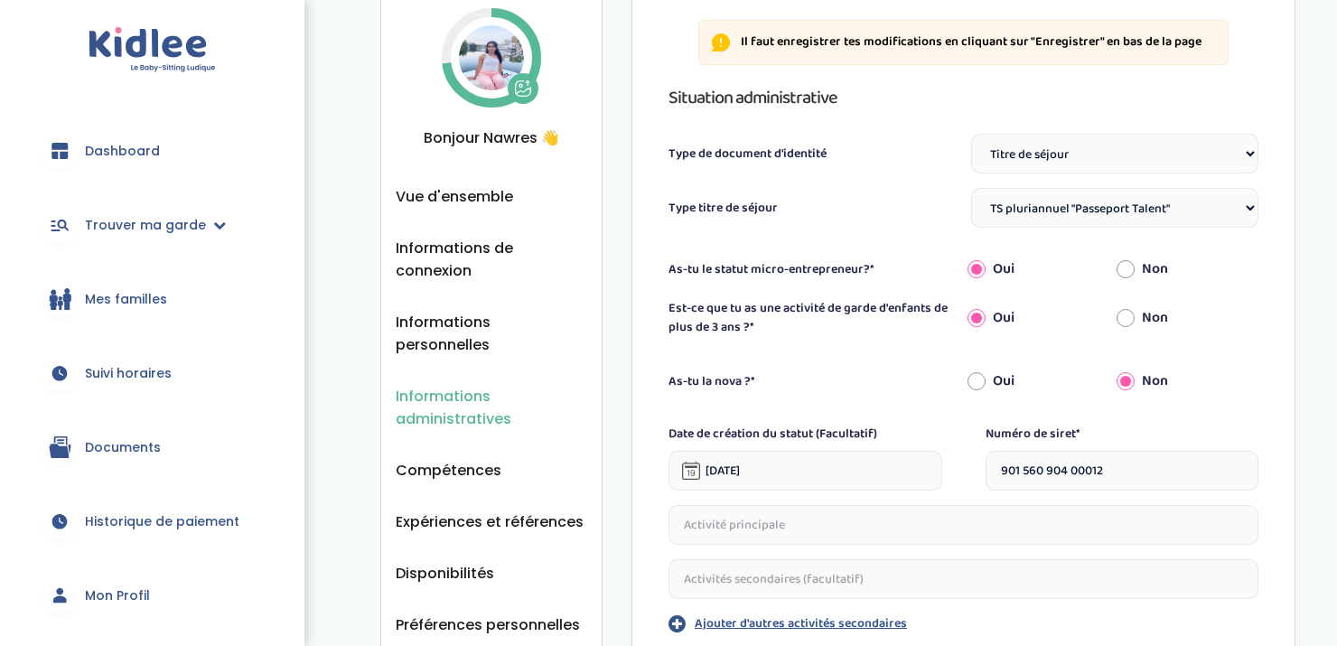
click at [1250, 207] on select "Sélectionne TS Temporaire/ pluriannuel "Vie privée et familiale" TS Temporaire …" at bounding box center [1115, 208] width 288 height 40
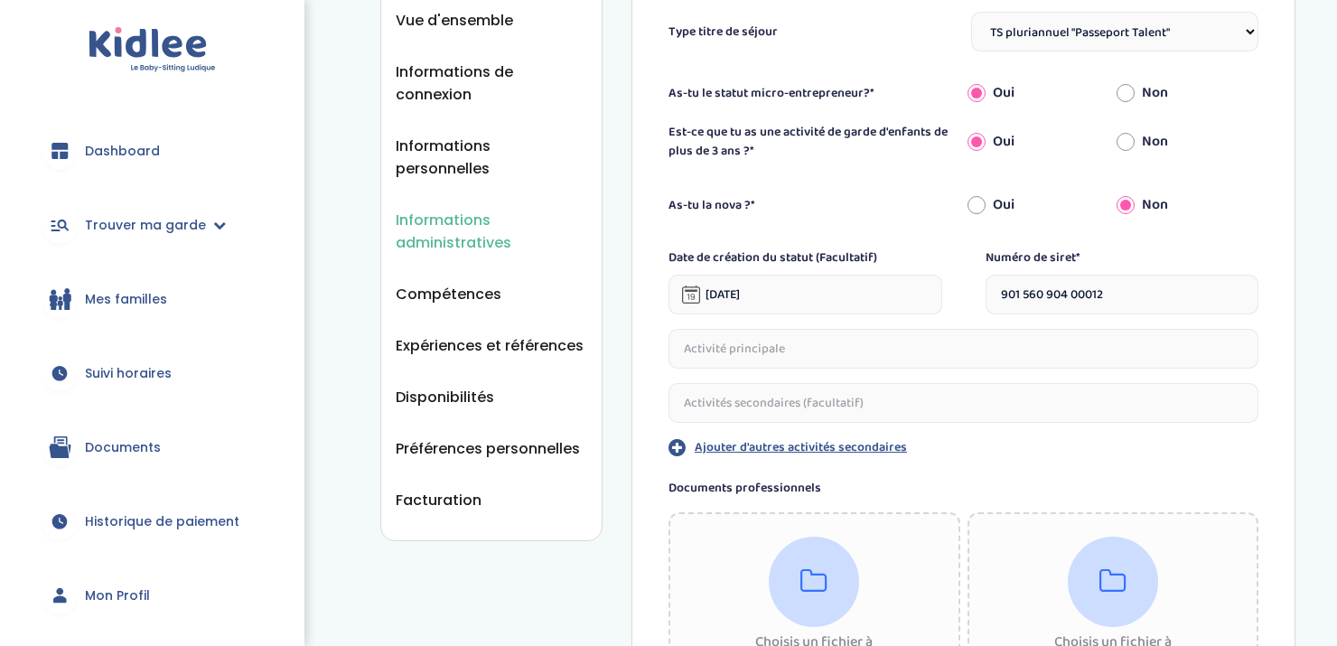
scroll to position [268, 0]
